Goal: Task Accomplishment & Management: Use online tool/utility

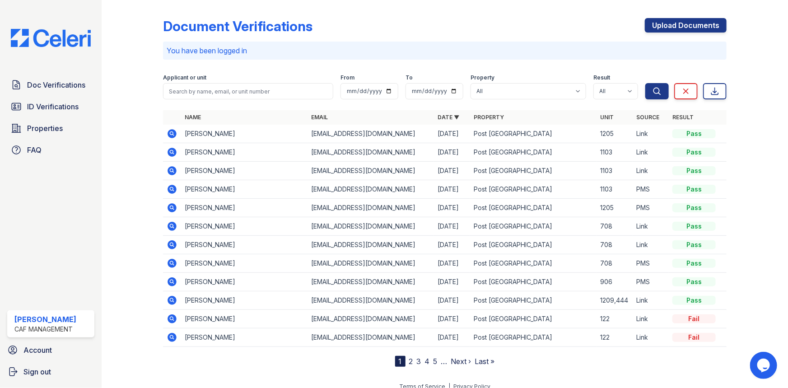
click at [692, 62] on div "Document Verifications Upload Documents You have been logged in Filter Applican…" at bounding box center [445, 185] width 564 height 363
click at [54, 98] on link "ID Verifications" at bounding box center [50, 107] width 87 height 18
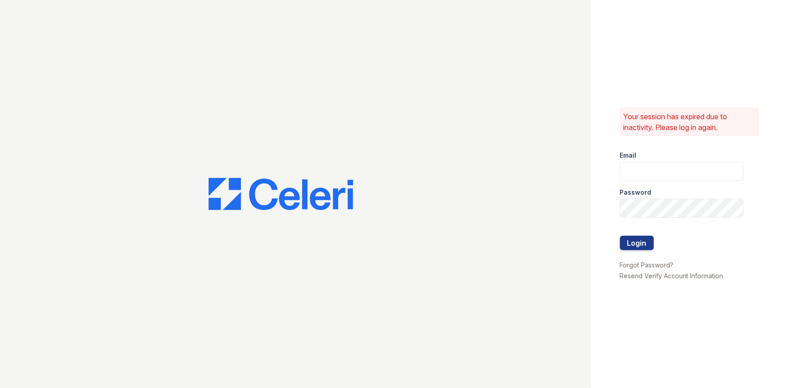
type input "[EMAIL_ADDRESS][DOMAIN_NAME]"
click at [630, 244] on button "Login" at bounding box center [637, 242] width 34 height 14
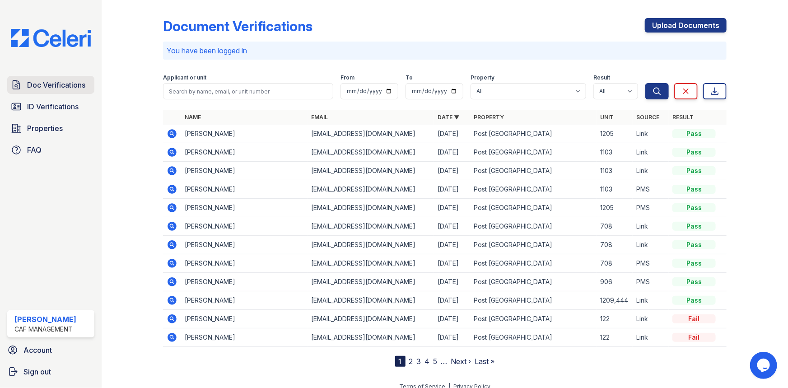
click at [55, 90] on span "Doc Verifications" at bounding box center [56, 85] width 58 height 11
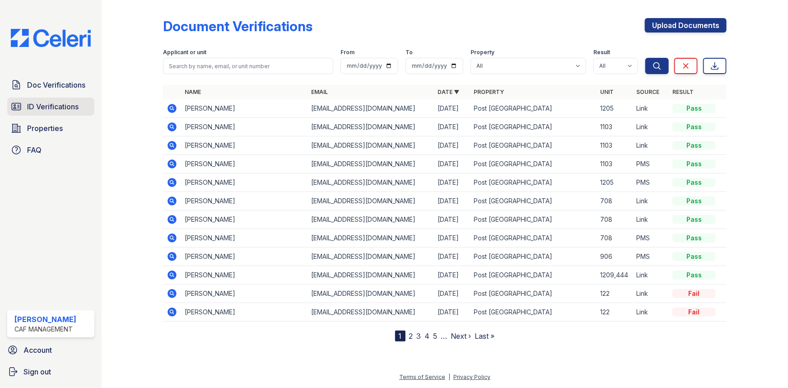
click at [42, 99] on link "ID Verifications" at bounding box center [50, 107] width 87 height 18
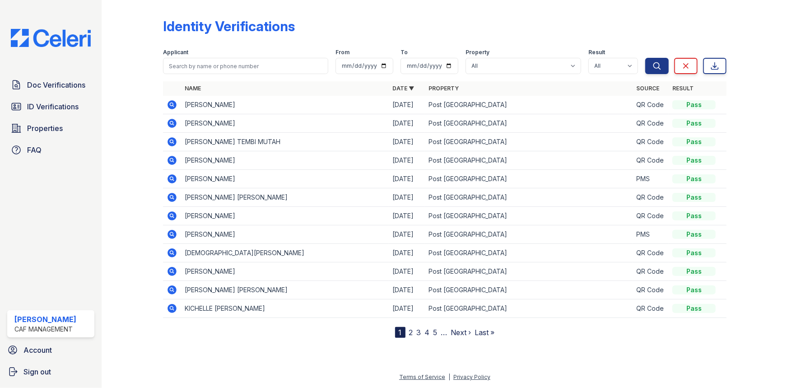
click at [175, 104] on icon at bounding box center [172, 104] width 9 height 9
